Goal: Task Accomplishment & Management: Use online tool/utility

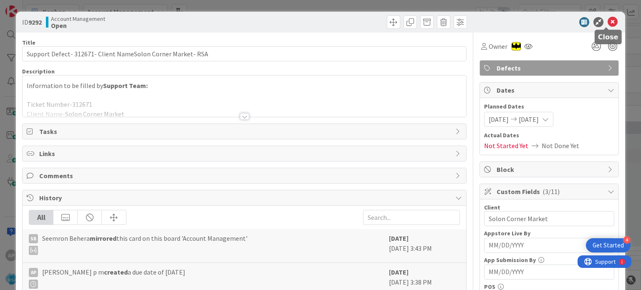
click at [609, 23] on icon at bounding box center [612, 22] width 10 height 10
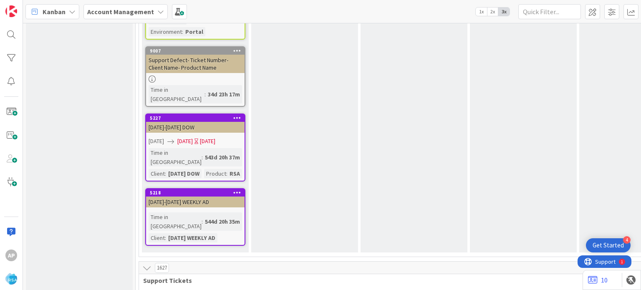
scroll to position [1590, 0]
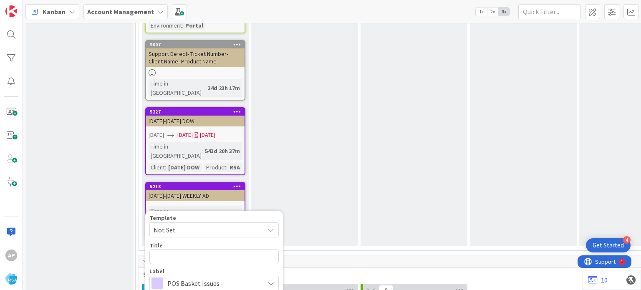
click at [199, 224] on span "Not Set" at bounding box center [206, 229] width 104 height 11
type textarea "x"
type textarea "Support Defect- Ticket Number- Client Name- Product Name"
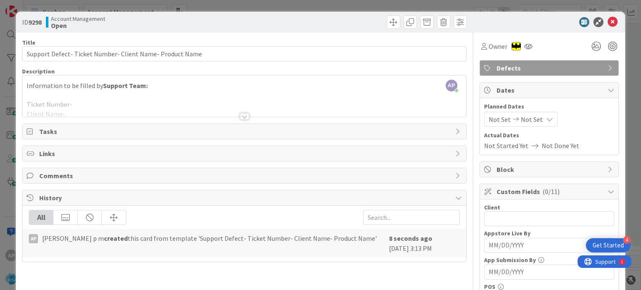
click at [243, 118] on div at bounding box center [244, 116] width 9 height 7
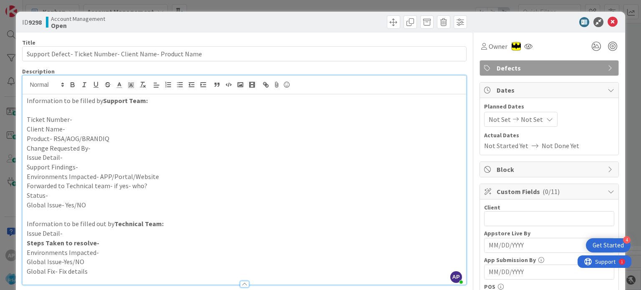
click at [66, 121] on p "Ticket Number-" at bounding box center [244, 120] width 435 height 10
click at [63, 129] on p "Client Name-" at bounding box center [244, 129] width 435 height 10
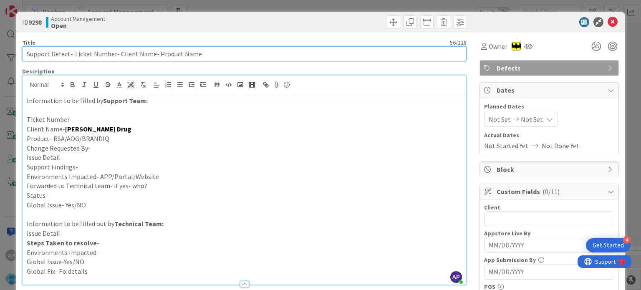
drag, startPoint x: 117, startPoint y: 54, endPoint x: 149, endPoint y: 54, distance: 32.5
click at [149, 54] on input "Support Defect- Ticket Number- Client Name- Product Name" at bounding box center [244, 53] width 444 height 15
paste input "[PERSON_NAME] Drug"
type input "Support Defect- Ticket Number- [PERSON_NAME] Drug- Product Name"
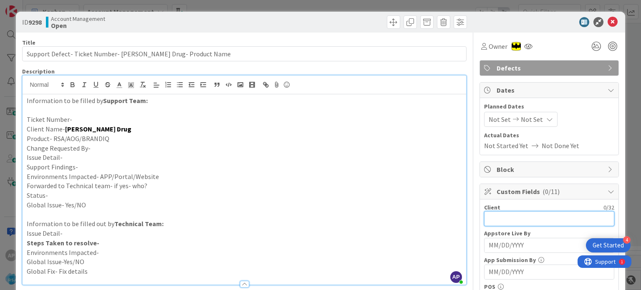
click at [491, 219] on input "text" at bounding box center [549, 218] width 130 height 15
paste input "[PERSON_NAME] Drug"
type input "[PERSON_NAME] Drug"
click at [82, 121] on p "Ticket Number-" at bounding box center [244, 120] width 435 height 10
paste div
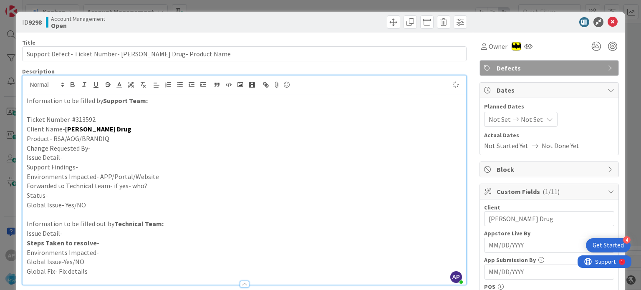
click at [73, 118] on p "Ticket Number-#313592" at bounding box center [244, 120] width 435 height 10
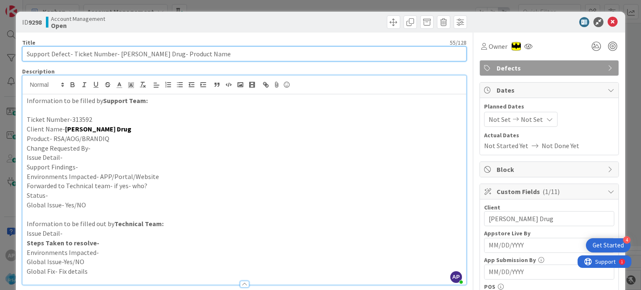
click at [72, 51] on input "Support Defect- Ticket Number- [PERSON_NAME] Drug- Product Name" at bounding box center [244, 53] width 444 height 15
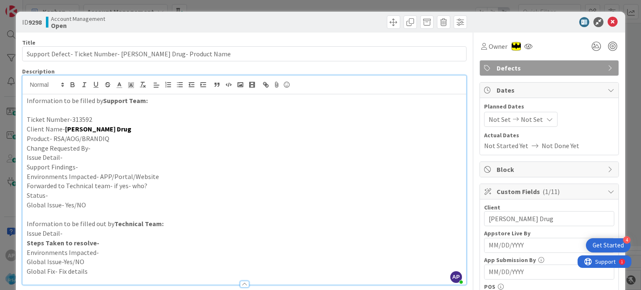
click at [81, 118] on p "Ticket Number-313592" at bounding box center [244, 120] width 435 height 10
copy p "313592"
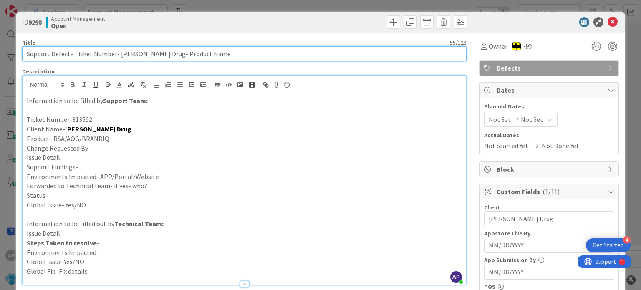
drag, startPoint x: 72, startPoint y: 53, endPoint x: 113, endPoint y: 55, distance: 41.3
click at [113, 55] on input "Support Defect- Ticket Number- [PERSON_NAME] Drug- Product Name" at bounding box center [244, 53] width 444 height 15
paste input "313592"
drag, startPoint x: 176, startPoint y: 51, endPoint x: 129, endPoint y: 53, distance: 46.8
click at [129, 53] on input "Support Defect- 313592- [PERSON_NAME] Drug- Product Name" at bounding box center [244, 53] width 444 height 15
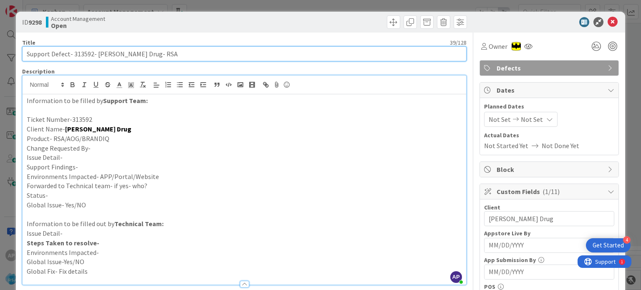
type input "Support Defect- 313592- [PERSON_NAME] Drug- RSA"
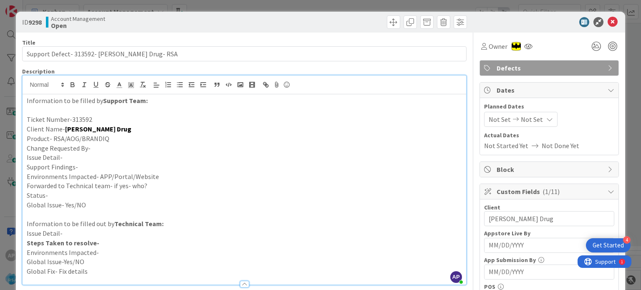
click at [110, 135] on p "Product- RSA/AOG/BRANDIQ" at bounding box center [244, 139] width 435 height 10
click at [94, 150] on p "Change Requested By-" at bounding box center [244, 149] width 435 height 10
click at [80, 158] on p "Issue Detail-" at bounding box center [244, 158] width 435 height 10
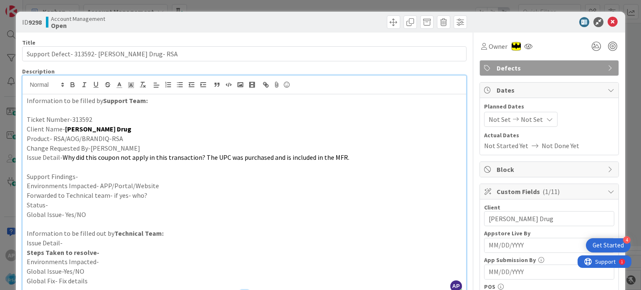
click at [53, 166] on p at bounding box center [244, 167] width 435 height 10
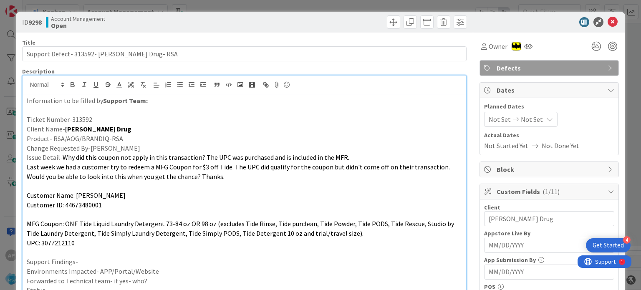
click at [95, 260] on p "Support Findings-" at bounding box center [244, 262] width 435 height 10
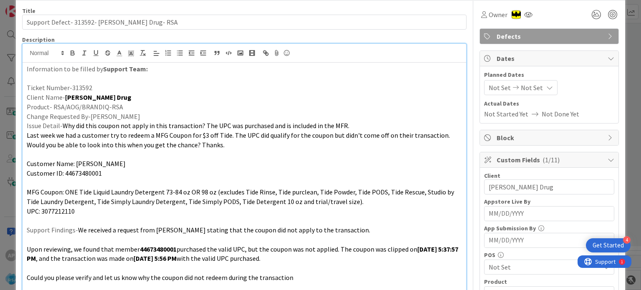
click at [95, 260] on span ", and the transaction was made on" at bounding box center [85, 258] width 98 height 8
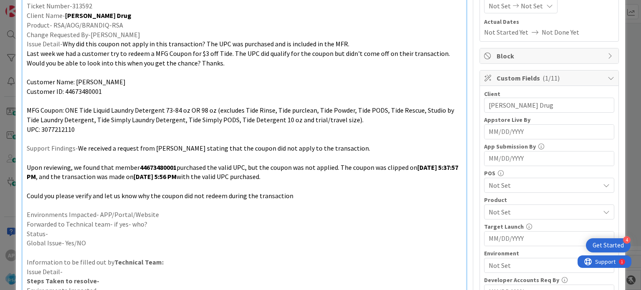
scroll to position [116, 0]
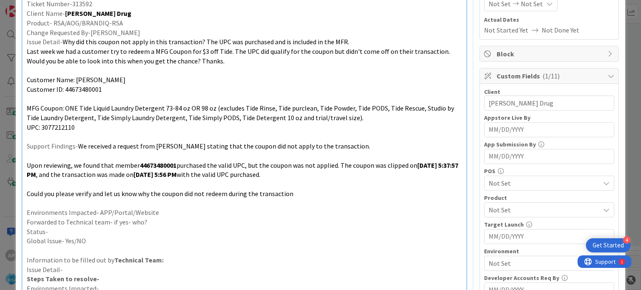
click at [176, 212] on p "Environments Impacted- APP/Portal/Website" at bounding box center [244, 213] width 435 height 10
click at [161, 222] on p "Forwarded to Technical team- if yes- who?" at bounding box center [244, 222] width 435 height 10
click at [151, 232] on p "Status-" at bounding box center [244, 232] width 435 height 10
click at [124, 202] on p at bounding box center [244, 204] width 435 height 10
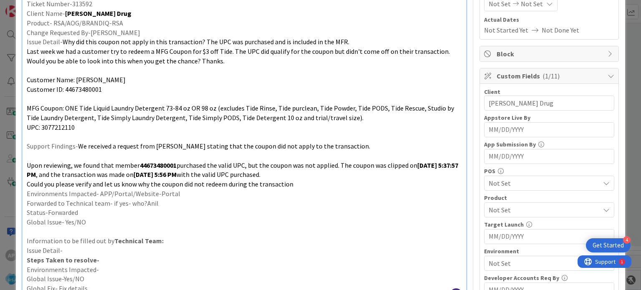
click at [76, 156] on p at bounding box center [244, 156] width 435 height 10
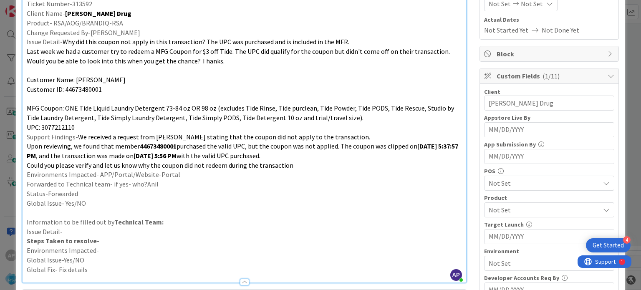
click at [52, 101] on p at bounding box center [244, 99] width 435 height 10
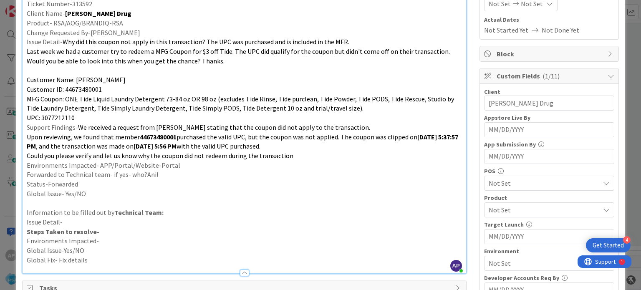
click at [38, 71] on p at bounding box center [244, 71] width 435 height 10
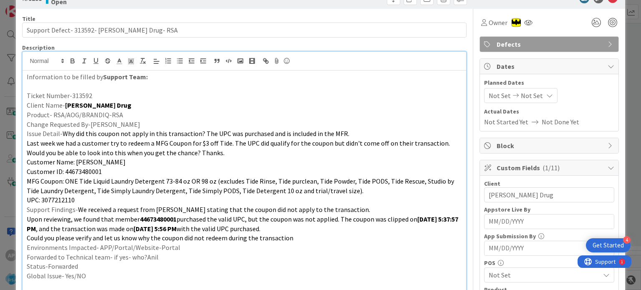
scroll to position [23, 0]
click at [487, 102] on div "Not Set Not Set" at bounding box center [520, 96] width 73 height 15
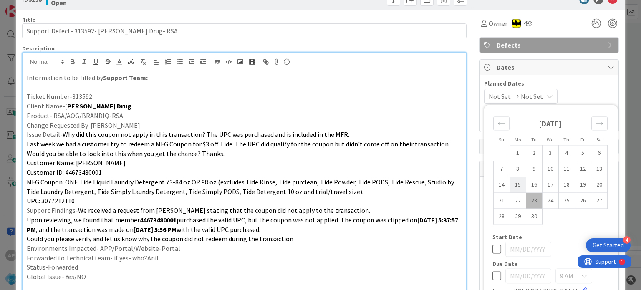
click at [514, 187] on td "15" at bounding box center [517, 185] width 16 height 16
type input "[DATE]"
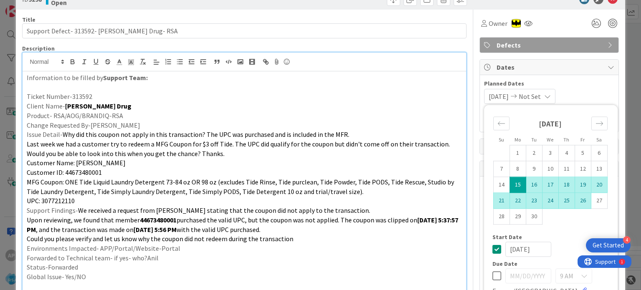
click at [576, 202] on td "26" at bounding box center [583, 201] width 16 height 16
type input "[DATE]"
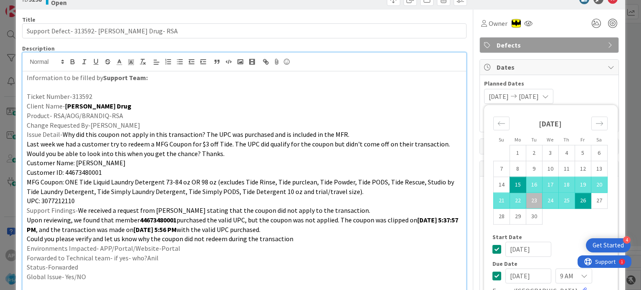
click at [406, 197] on p "UPC: 3077212110" at bounding box center [244, 201] width 435 height 10
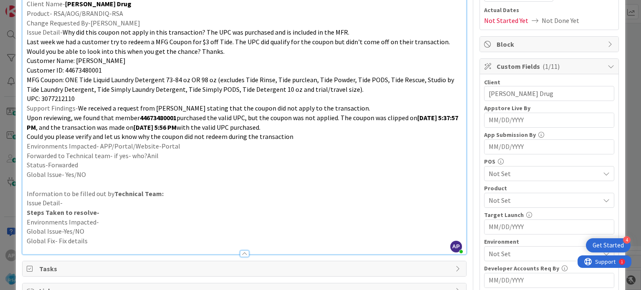
scroll to position [126, 0]
click at [489, 201] on span "Not Set" at bounding box center [544, 199] width 111 height 10
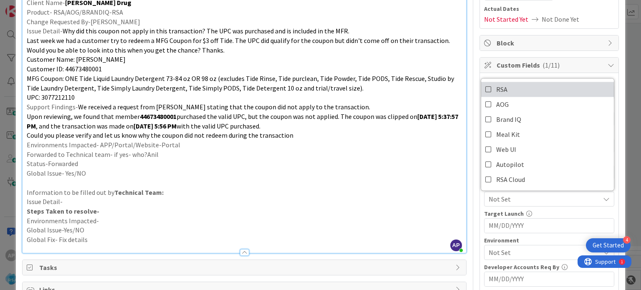
click at [486, 85] on link "RSA" at bounding box center [547, 89] width 133 height 15
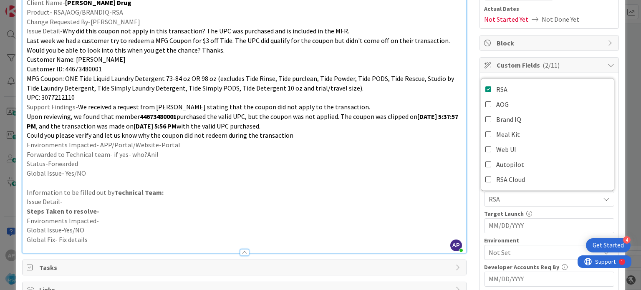
click at [399, 170] on p "Global Issue- Yes/NO" at bounding box center [244, 174] width 435 height 10
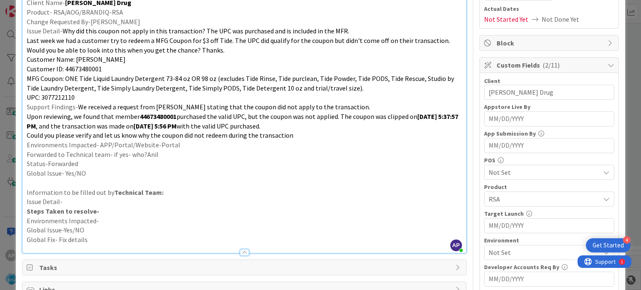
click at [491, 248] on span "Not Set" at bounding box center [544, 252] width 111 height 10
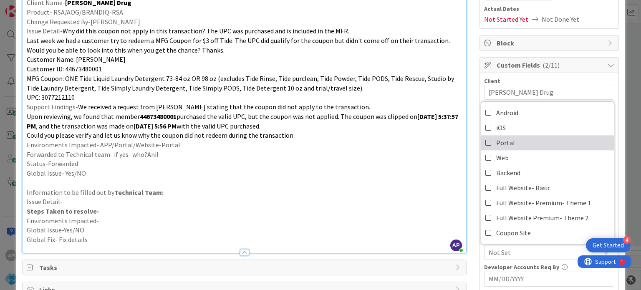
drag, startPoint x: 486, startPoint y: 141, endPoint x: 389, endPoint y: 166, distance: 100.4
click at [486, 141] on link "Portal" at bounding box center [547, 142] width 133 height 15
click at [389, 166] on p "Status-Forwarded" at bounding box center [244, 164] width 435 height 10
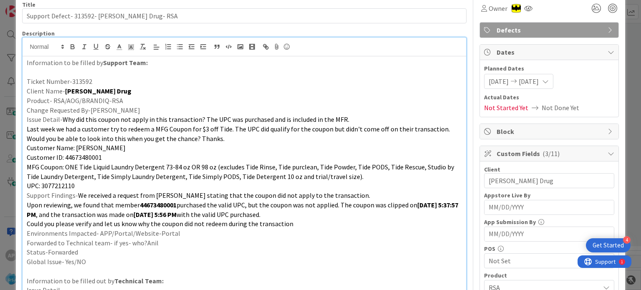
scroll to position [0, 0]
